Goal: Information Seeking & Learning: Learn about a topic

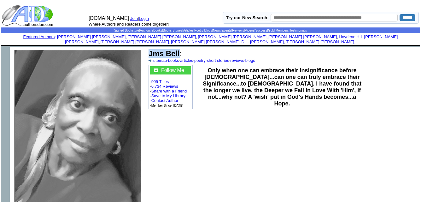
click at [180, 49] on font "Jms Bell :" at bounding box center [164, 53] width 33 height 9
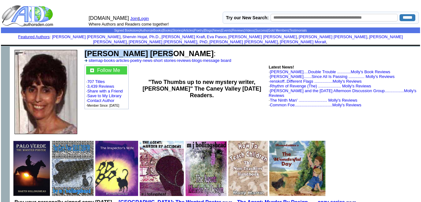
drag, startPoint x: 85, startPoint y: 48, endPoint x: 149, endPoint y: 49, distance: 64.0
click at [149, 49] on font "[PERSON_NAME] [PERSON_NAME] :" at bounding box center [149, 53] width 131 height 9
copy b "[PERSON_NAME] [PERSON_NAME]"
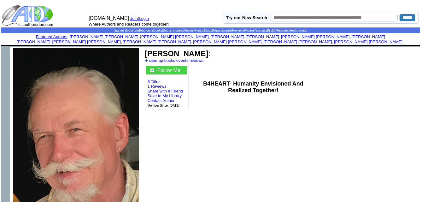
click at [199, 52] on td "Robert J Karpie : sitemap · books · events · reviews" at bounding box center [248, 55] width 208 height 15
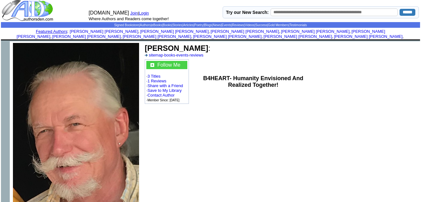
scroll to position [9, 0]
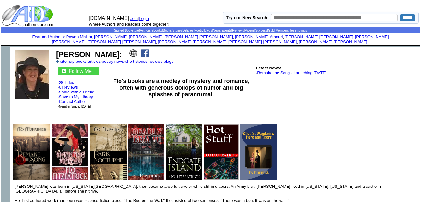
drag, startPoint x: 23, startPoint y: 37, endPoint x: 56, endPoint y: 3, distance: 47.0
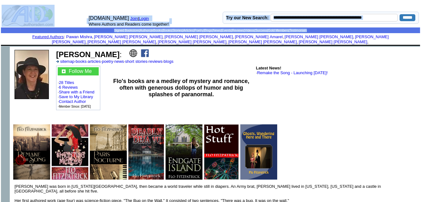
click at [92, 8] on td "[DOMAIN_NAME] Join | Login Where Authors and Readers come together!" at bounding box center [153, 15] width 135 height 23
